Goal: Task Accomplishment & Management: Use online tool/utility

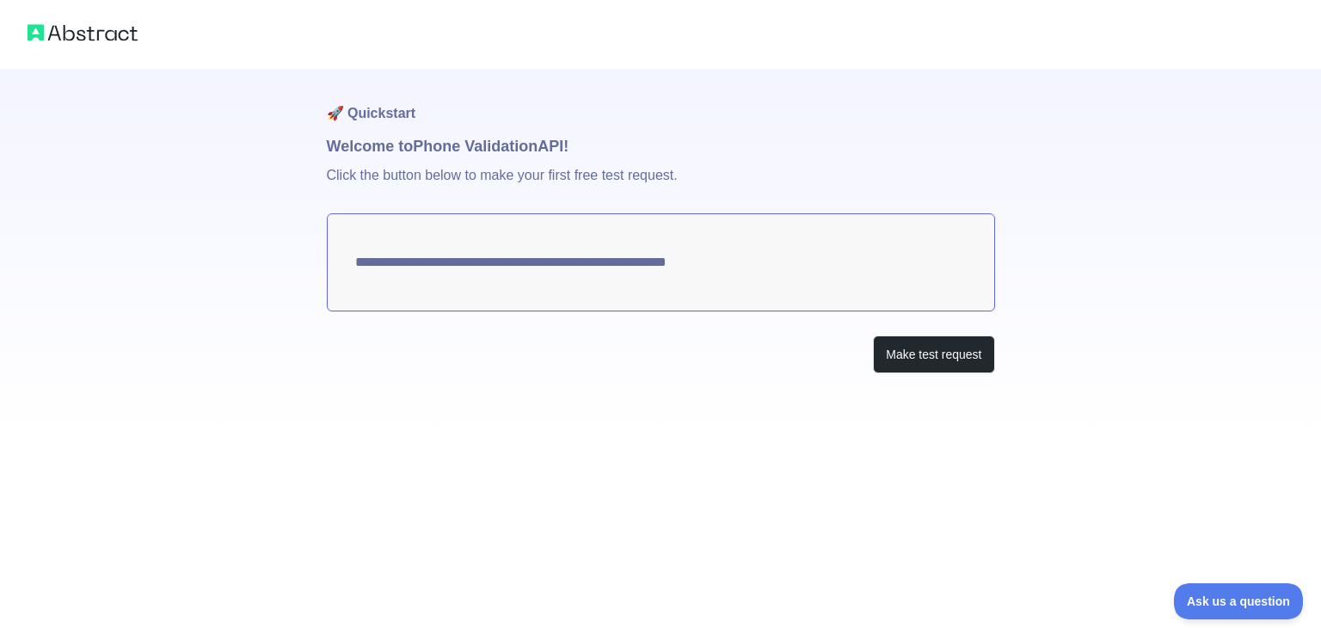
click at [476, 267] on textarea "**********" at bounding box center [661, 262] width 668 height 98
drag, startPoint x: 357, startPoint y: 267, endPoint x: 708, endPoint y: 276, distance: 351.8
click at [696, 278] on textarea "**********" at bounding box center [661, 262] width 668 height 98
click at [453, 255] on textarea "**********" at bounding box center [661, 262] width 668 height 98
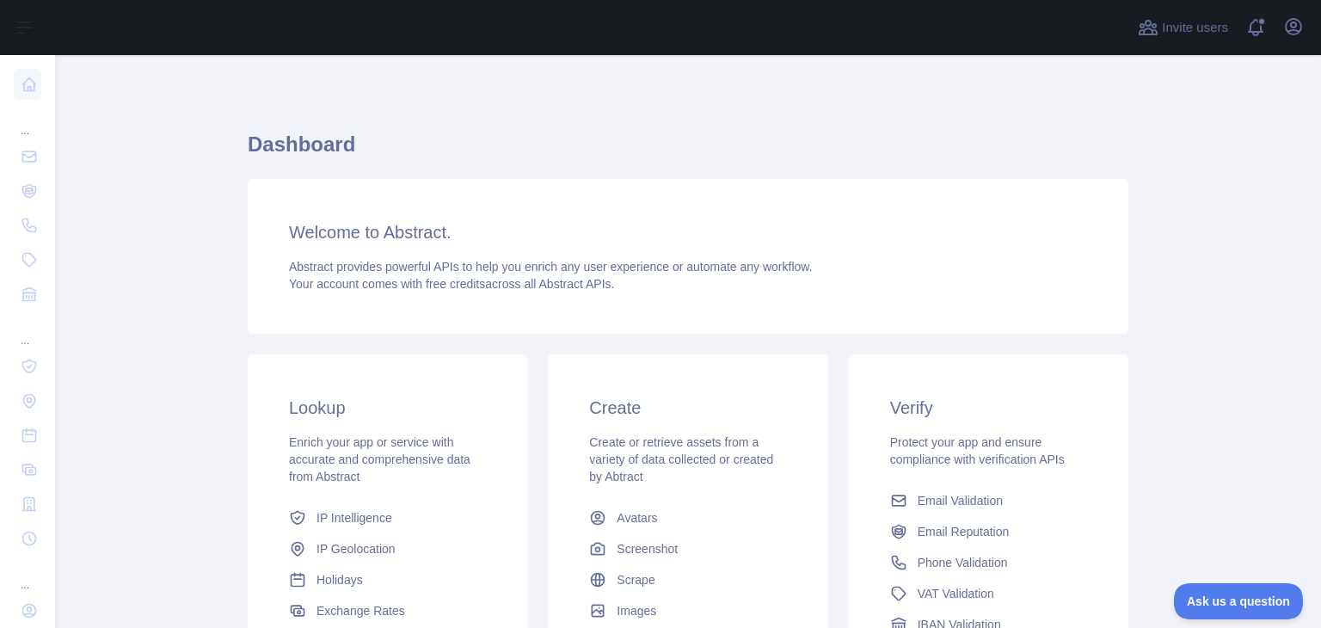
click at [922, 402] on h3 "Verify" at bounding box center [988, 408] width 197 height 24
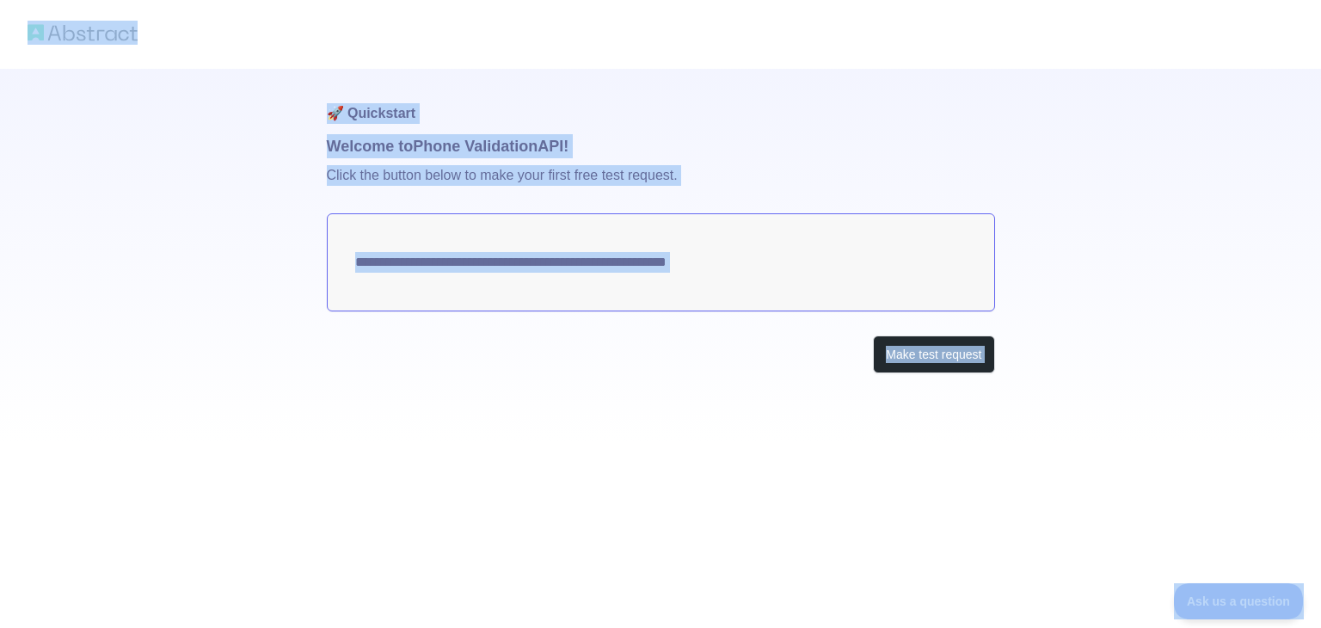
click at [715, 193] on p "Click the button below to make your first free test request." at bounding box center [661, 185] width 668 height 55
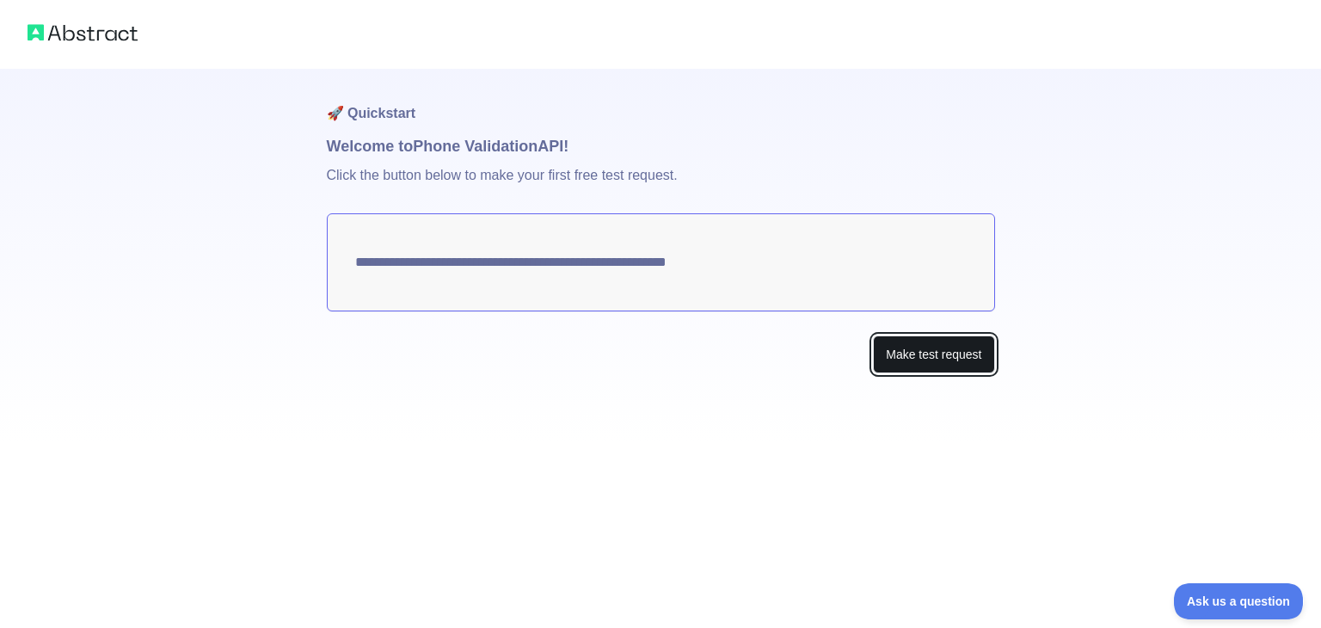
click at [884, 352] on button "Make test request" at bounding box center [933, 354] width 121 height 39
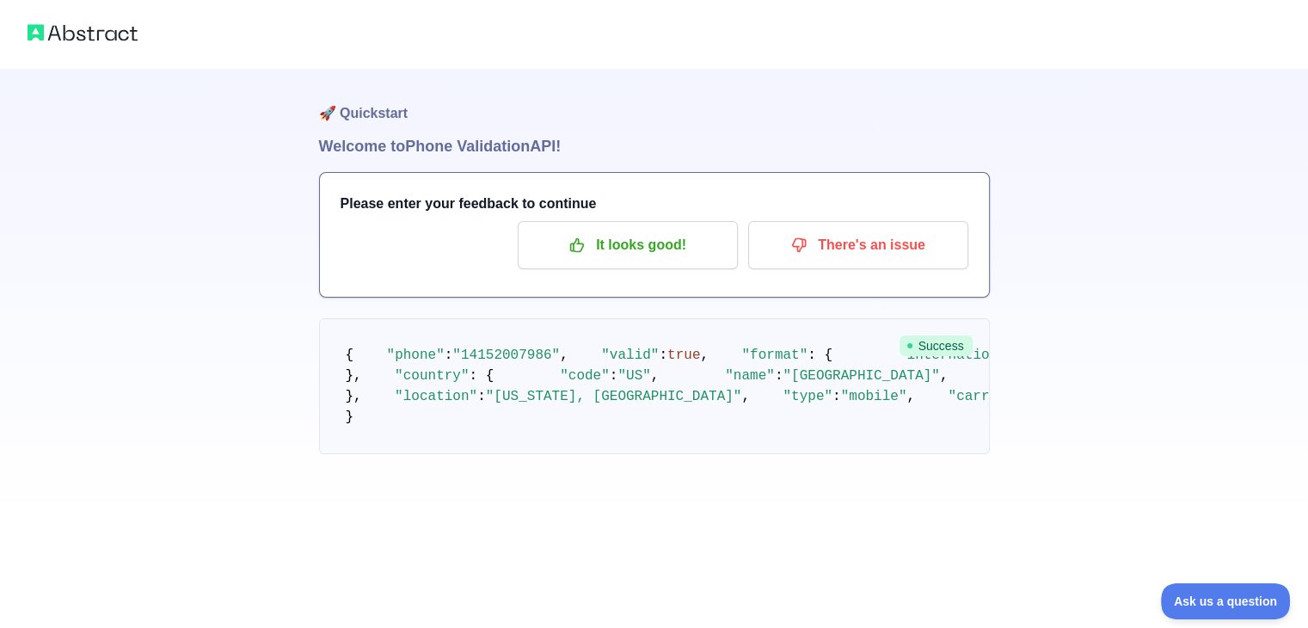
scroll to position [142, 0]
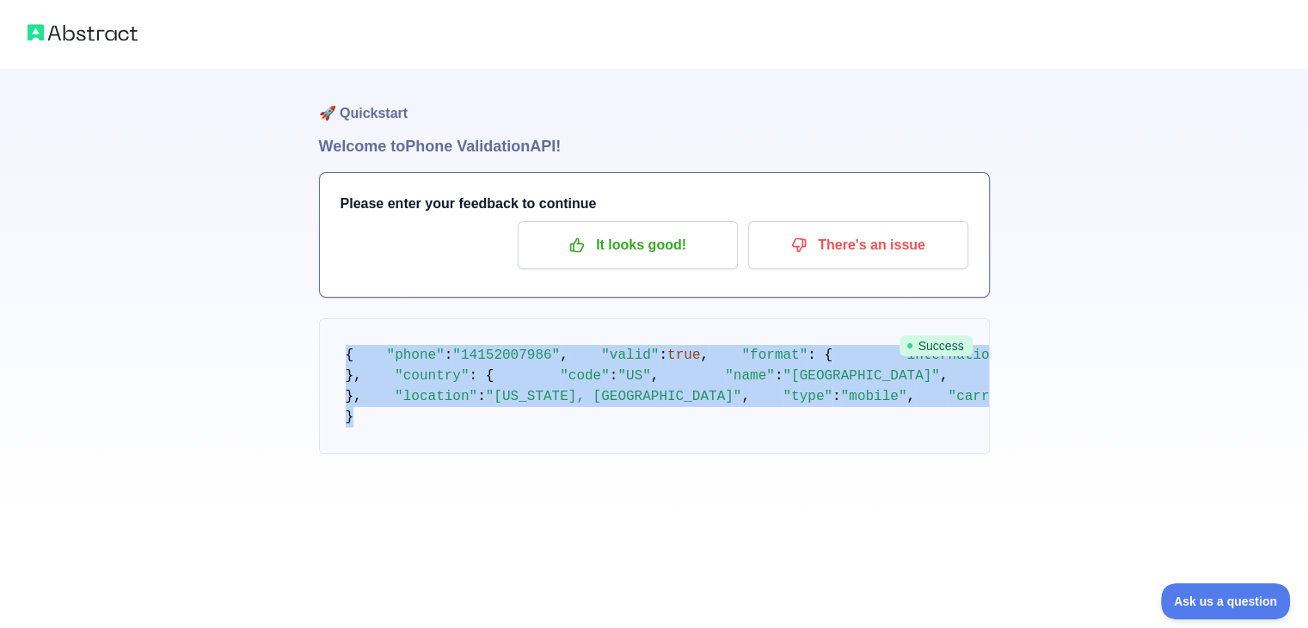
drag, startPoint x: 358, startPoint y: 524, endPoint x: 340, endPoint y: 218, distance: 305.7
click at [340, 318] on pre "{ "phone" : "14152007986" , "valid" : true , "format" : { "international" : "+1…" at bounding box center [654, 386] width 671 height 136
copy code "{ "phone" : "14152007986" , "valid" : true , "format" : { "international" : "+1…"
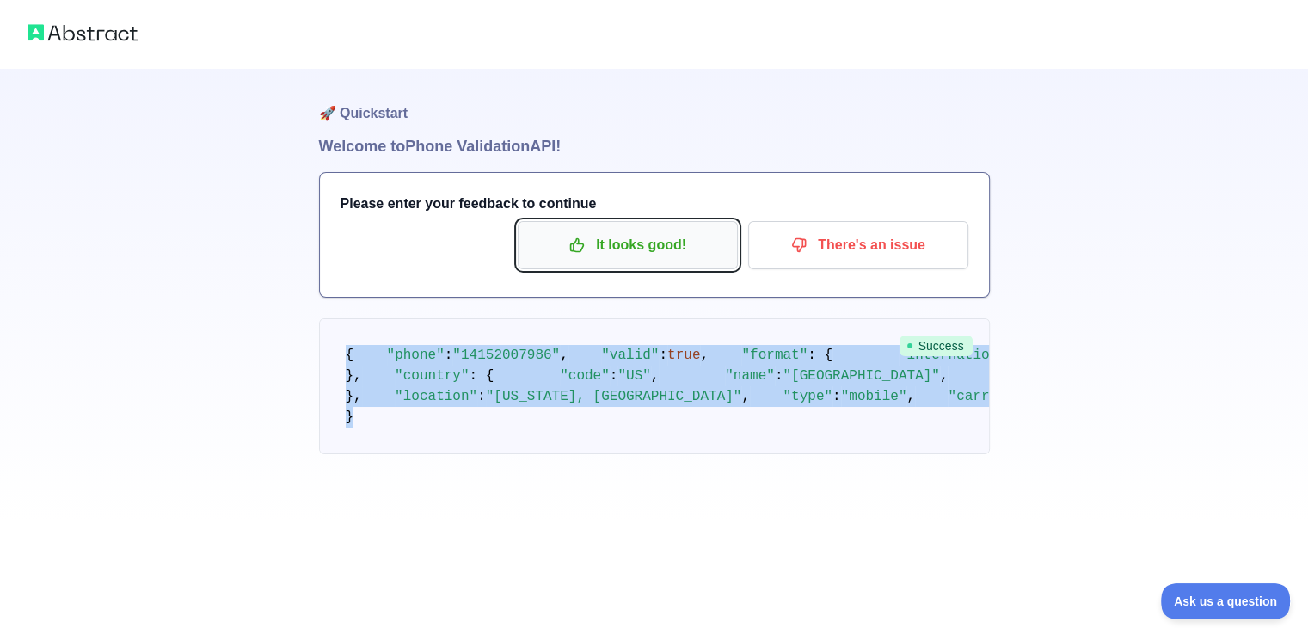
click at [653, 230] on p "It looks good!" at bounding box center [627, 244] width 194 height 29
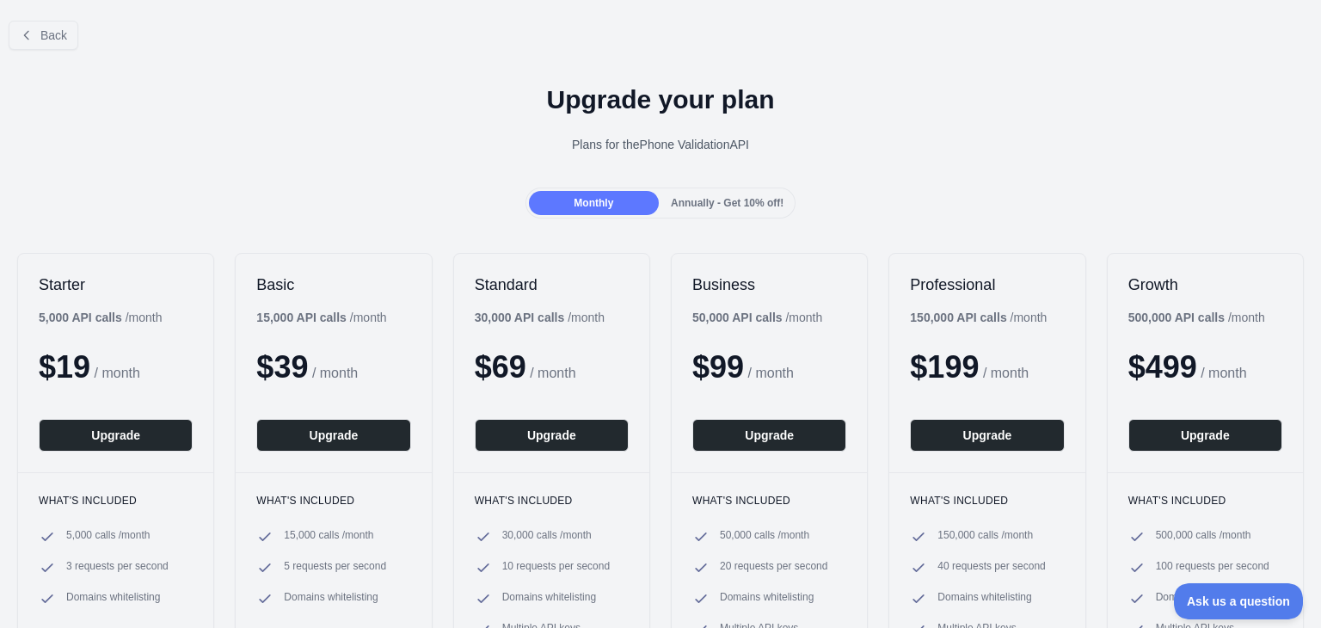
click at [683, 215] on div "Monthly Annually - Get 10% off!" at bounding box center [660, 202] width 271 height 31
click at [695, 204] on span "Annually - Get 10% off!" at bounding box center [727, 203] width 113 height 12
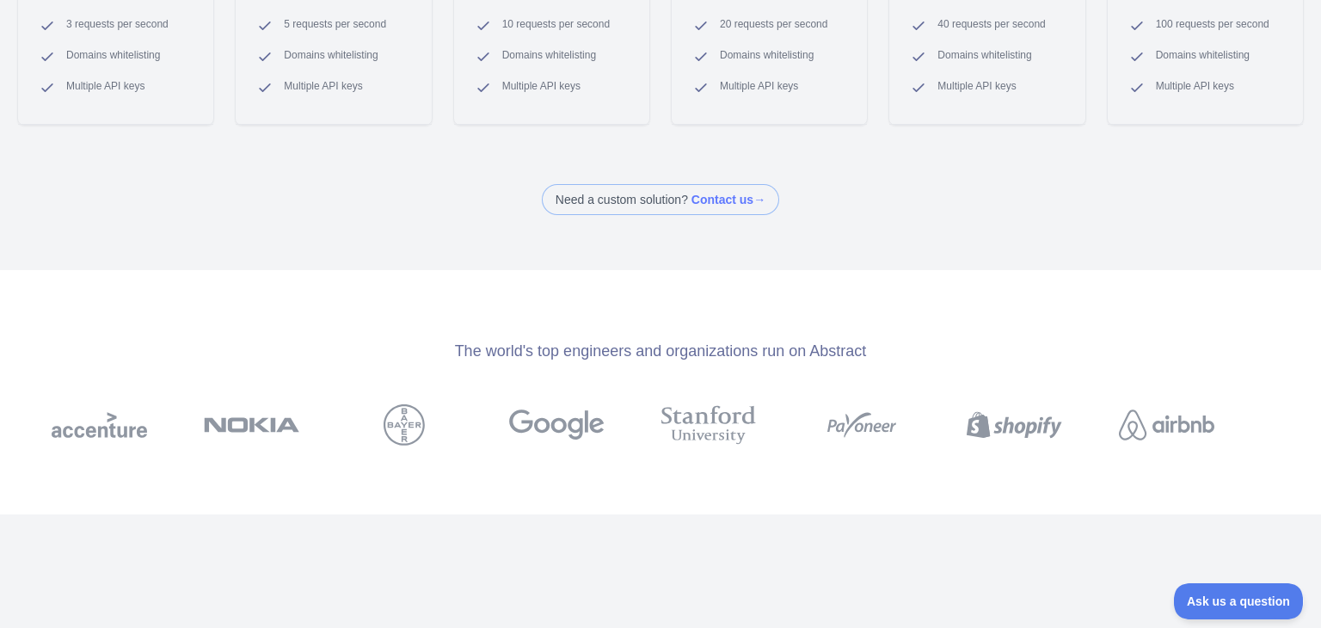
scroll to position [602, 0]
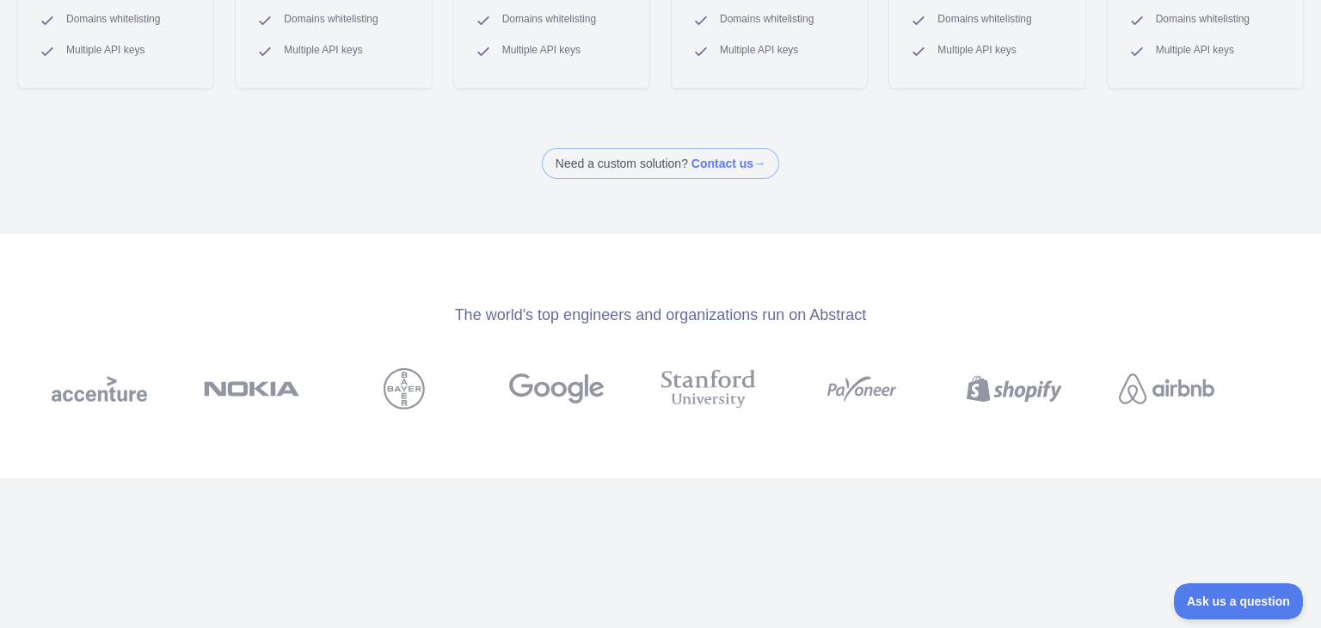
click at [723, 168] on span at bounding box center [660, 163] width 237 height 31
click at [387, 205] on div "Back Upgrade your plan Plans for the Phone Validation API Monthly Annually - Ge…" at bounding box center [660, 314] width 1321 height 628
click at [603, 163] on span at bounding box center [660, 163] width 237 height 31
drag, startPoint x: 311, startPoint y: 160, endPoint x: 324, endPoint y: 160, distance: 12.9
click at [311, 160] on div "Need a custom solution? Contact us →" at bounding box center [660, 163] width 1321 height 31
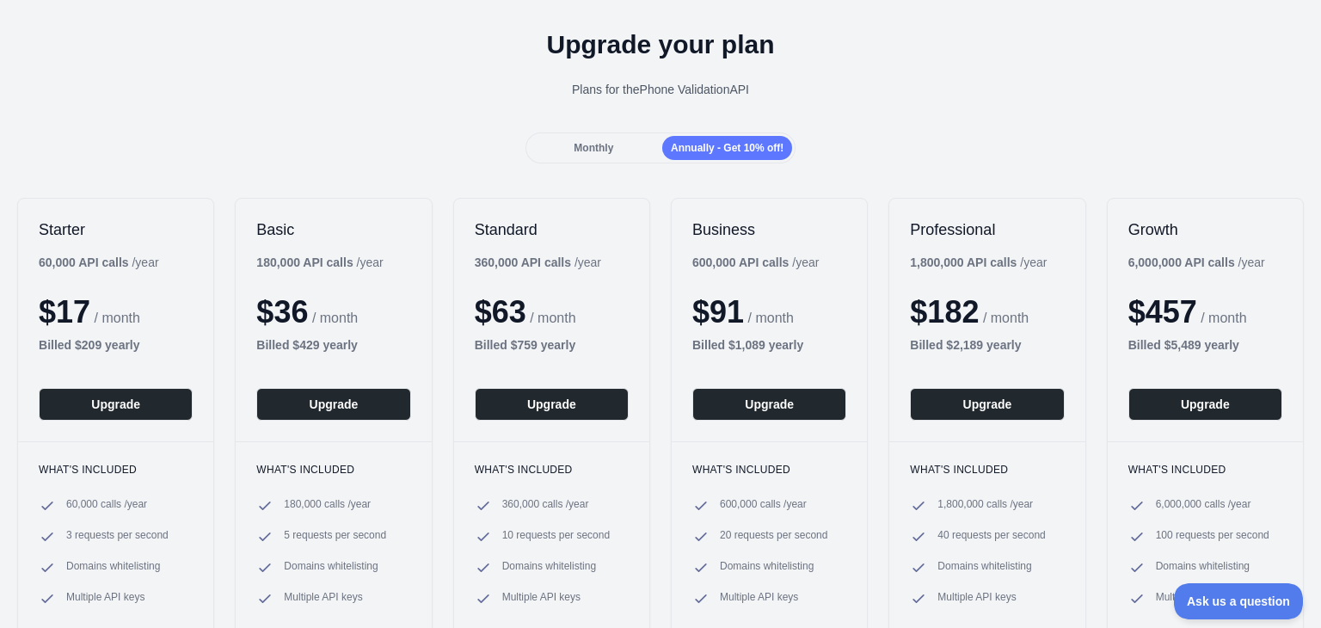
scroll to position [0, 0]
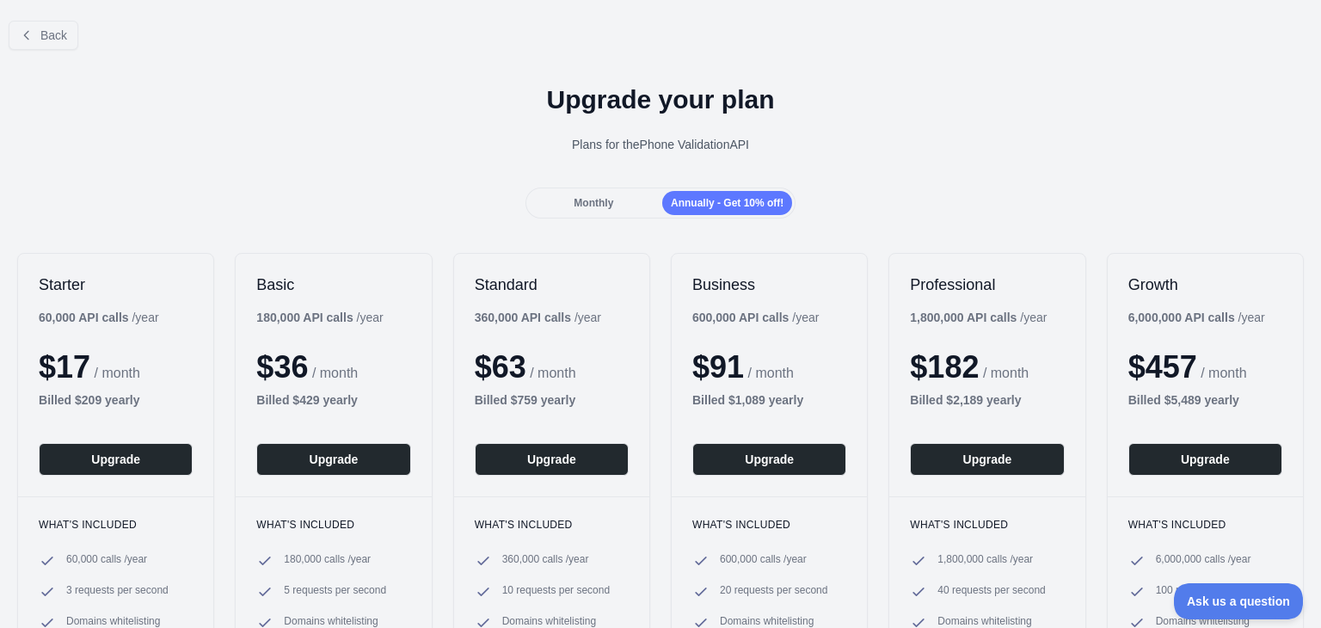
click at [580, 193] on div "Monthly" at bounding box center [594, 203] width 130 height 24
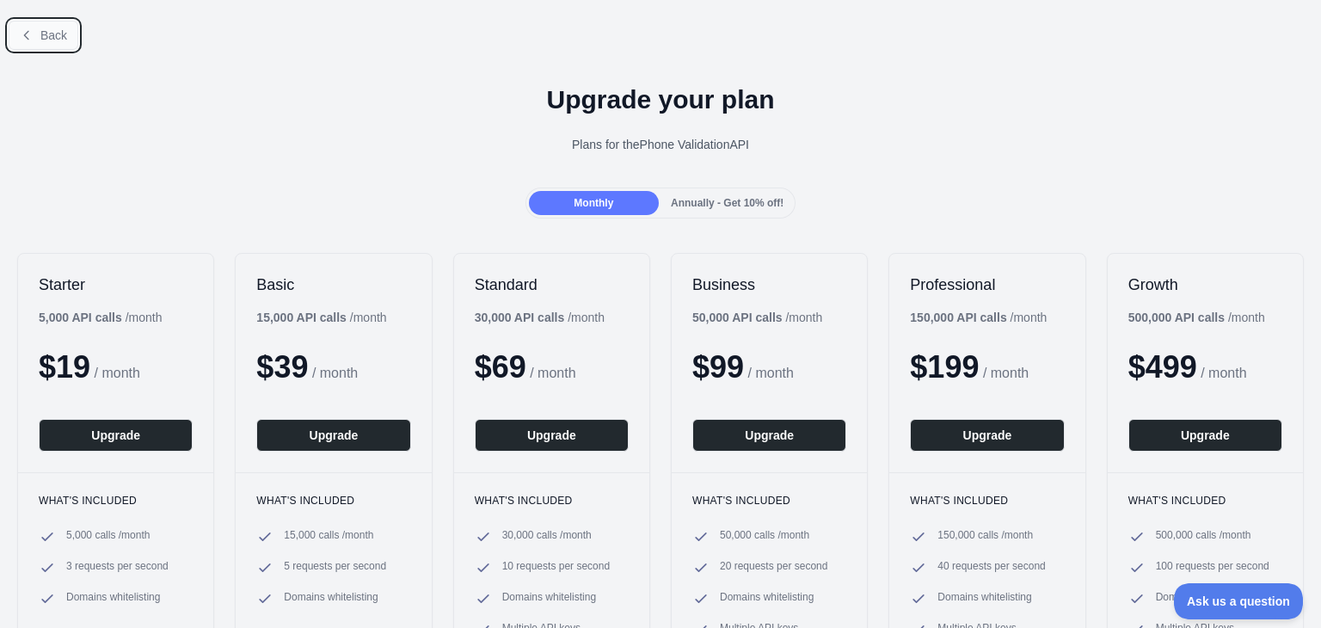
click at [69, 46] on button "Back" at bounding box center [44, 35] width 70 height 29
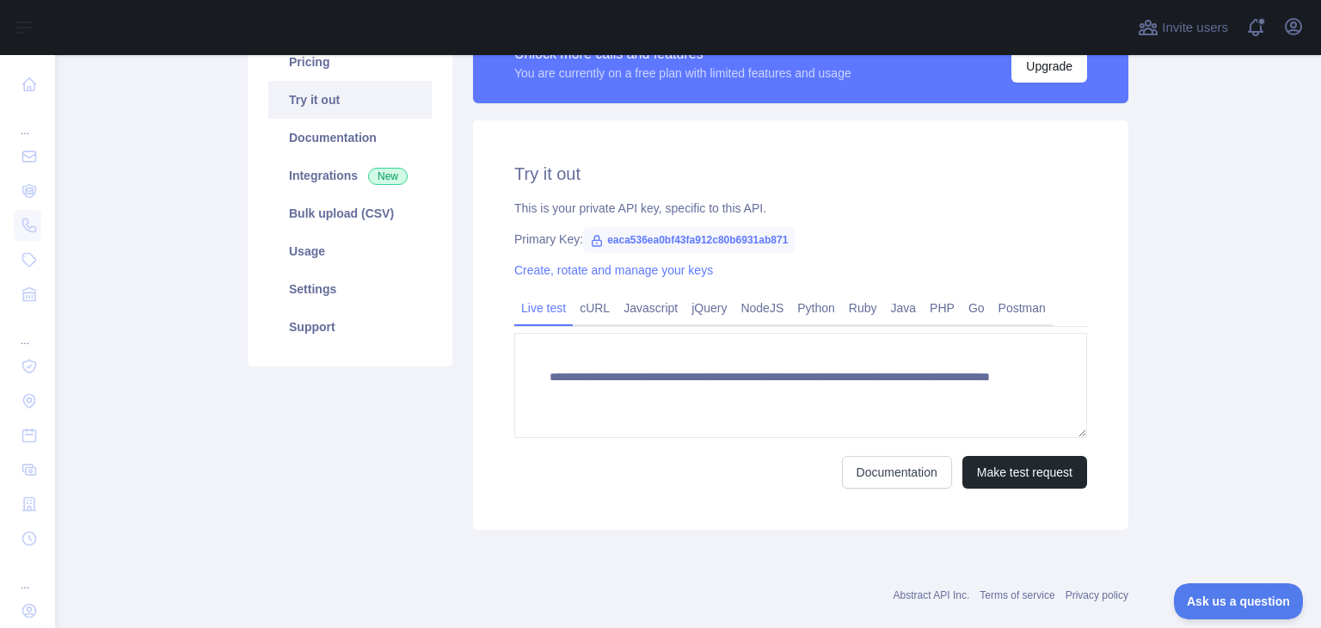
scroll to position [172, 0]
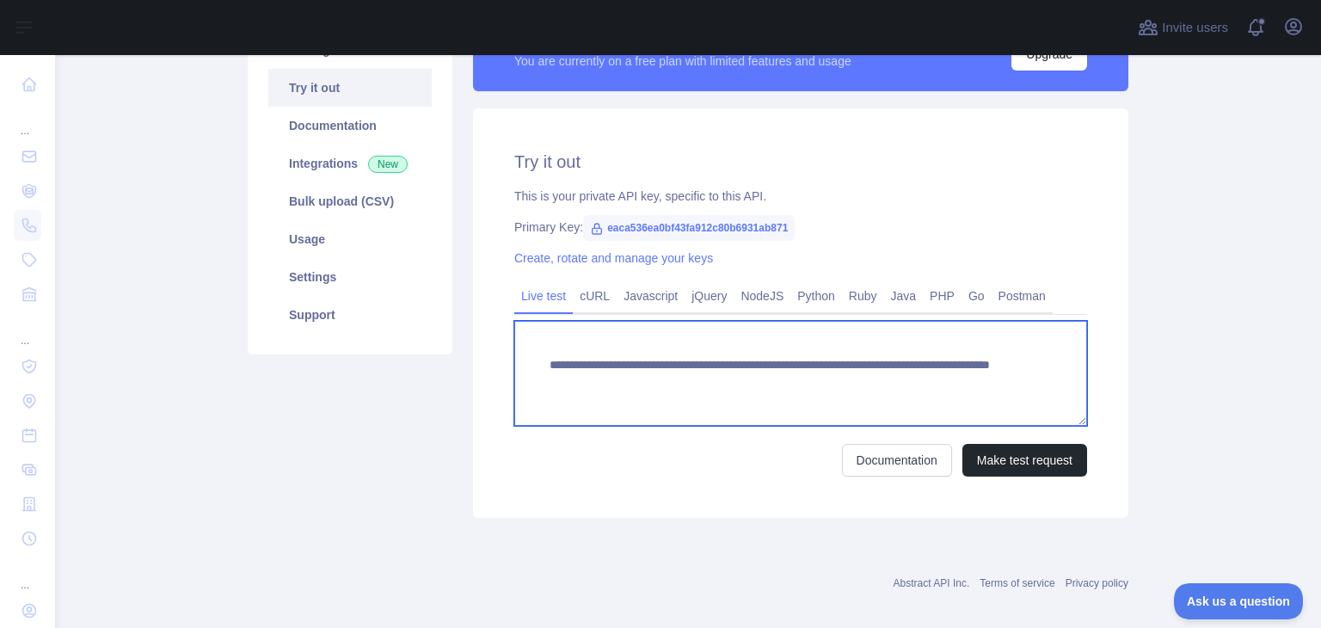
drag, startPoint x: 921, startPoint y: 379, endPoint x: 543, endPoint y: 368, distance: 377.6
click at [543, 368] on textarea "**********" at bounding box center [800, 373] width 573 height 105
